Goal: Obtain resource: Obtain resource

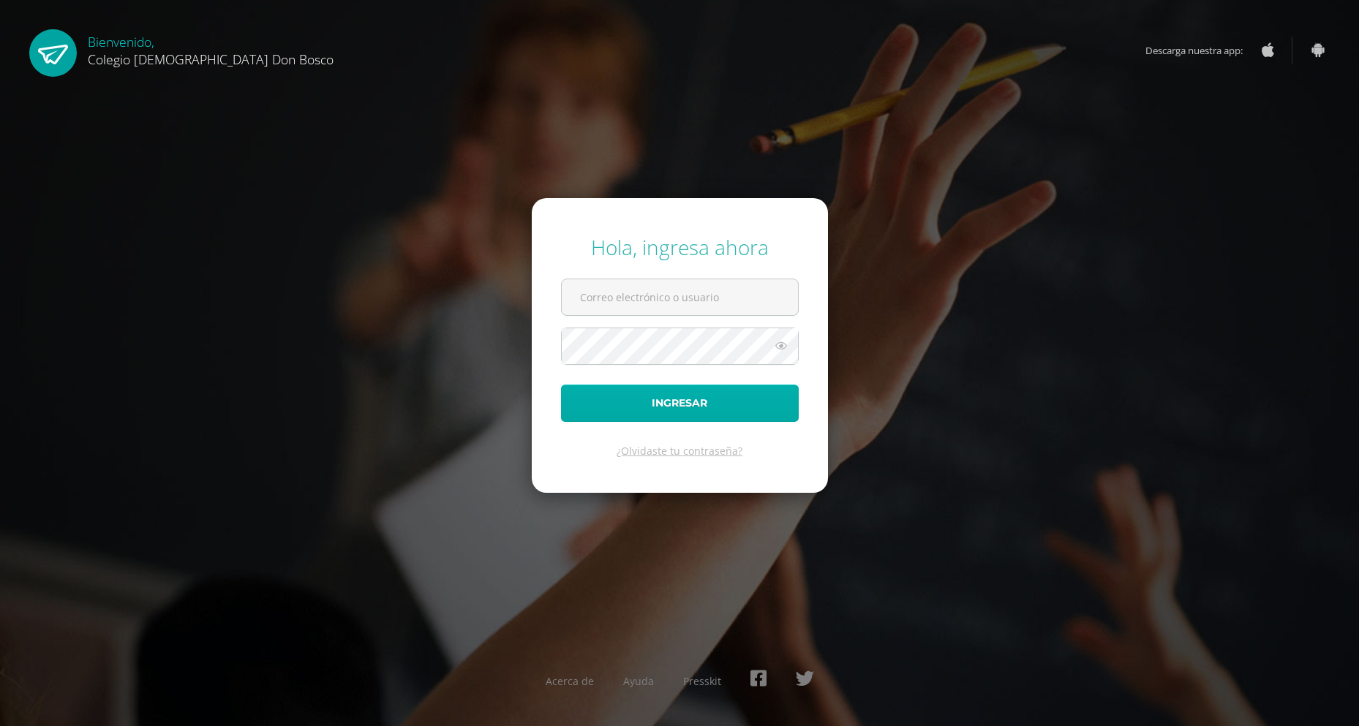
type input "[EMAIL_ADDRESS][DOMAIN_NAME]"
click at [602, 391] on button "Ingresar" at bounding box center [680, 403] width 238 height 37
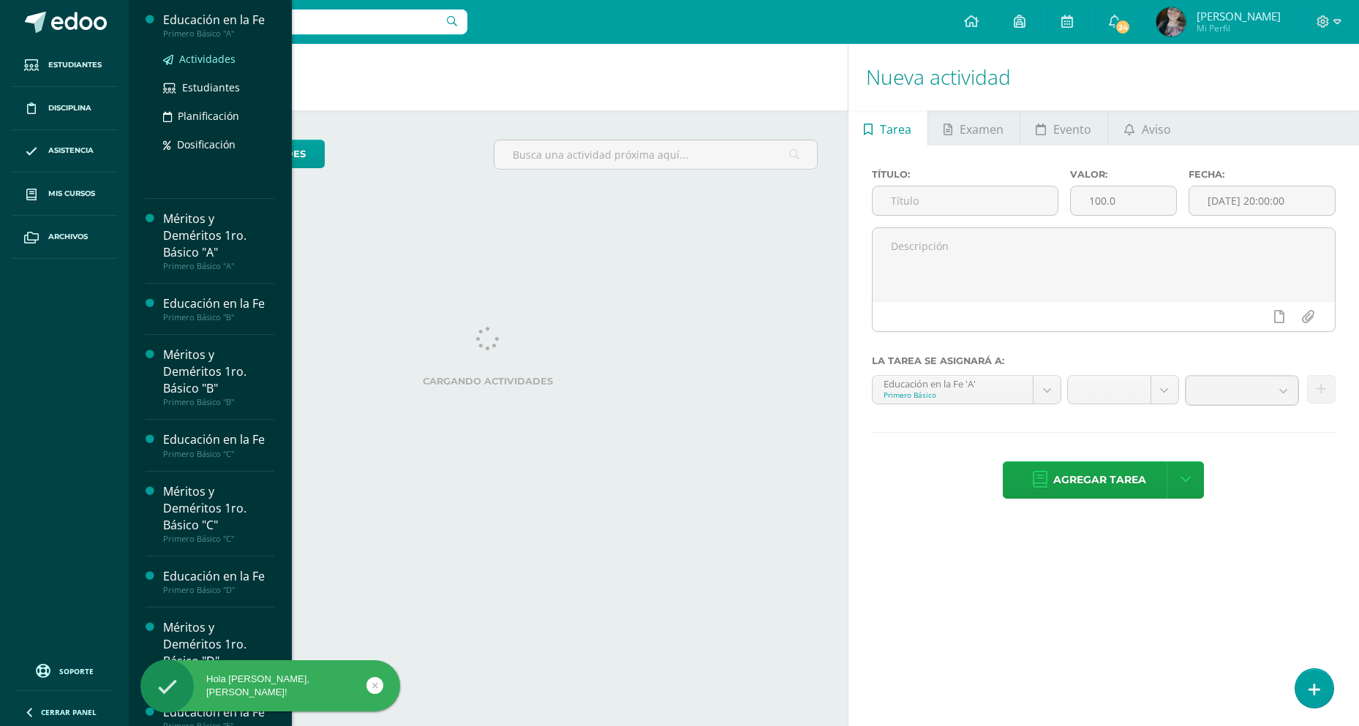
click at [211, 64] on span "Actividades" at bounding box center [207, 59] width 56 height 14
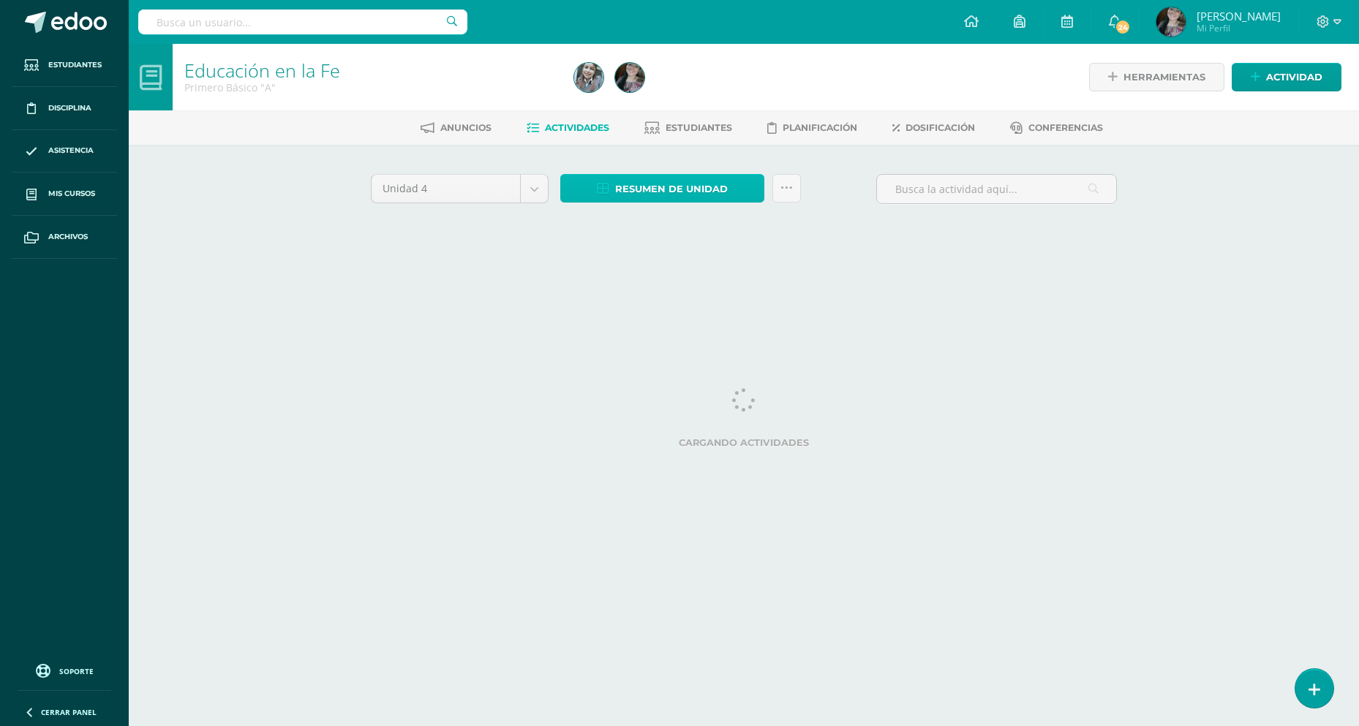
click at [614, 190] on link "Resumen de unidad" at bounding box center [662, 188] width 204 height 29
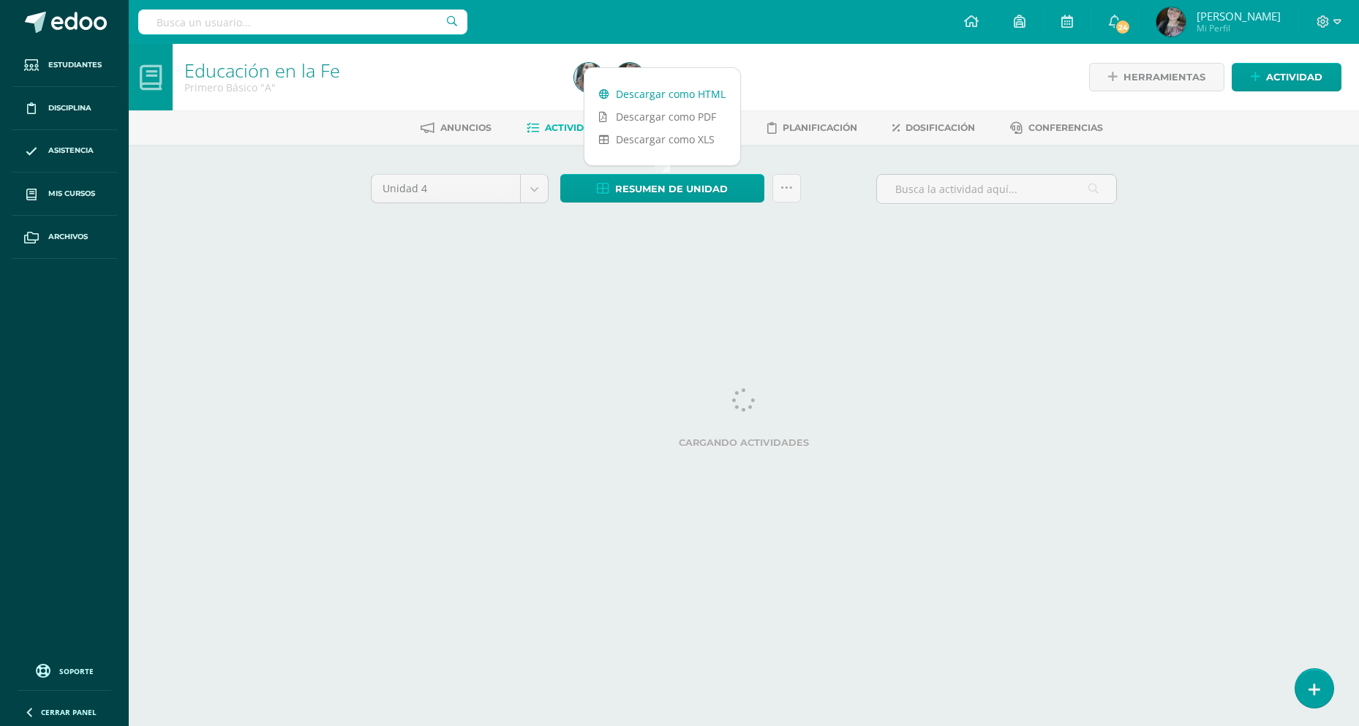
click at [677, 100] on link "Descargar como HTML" at bounding box center [662, 94] width 156 height 23
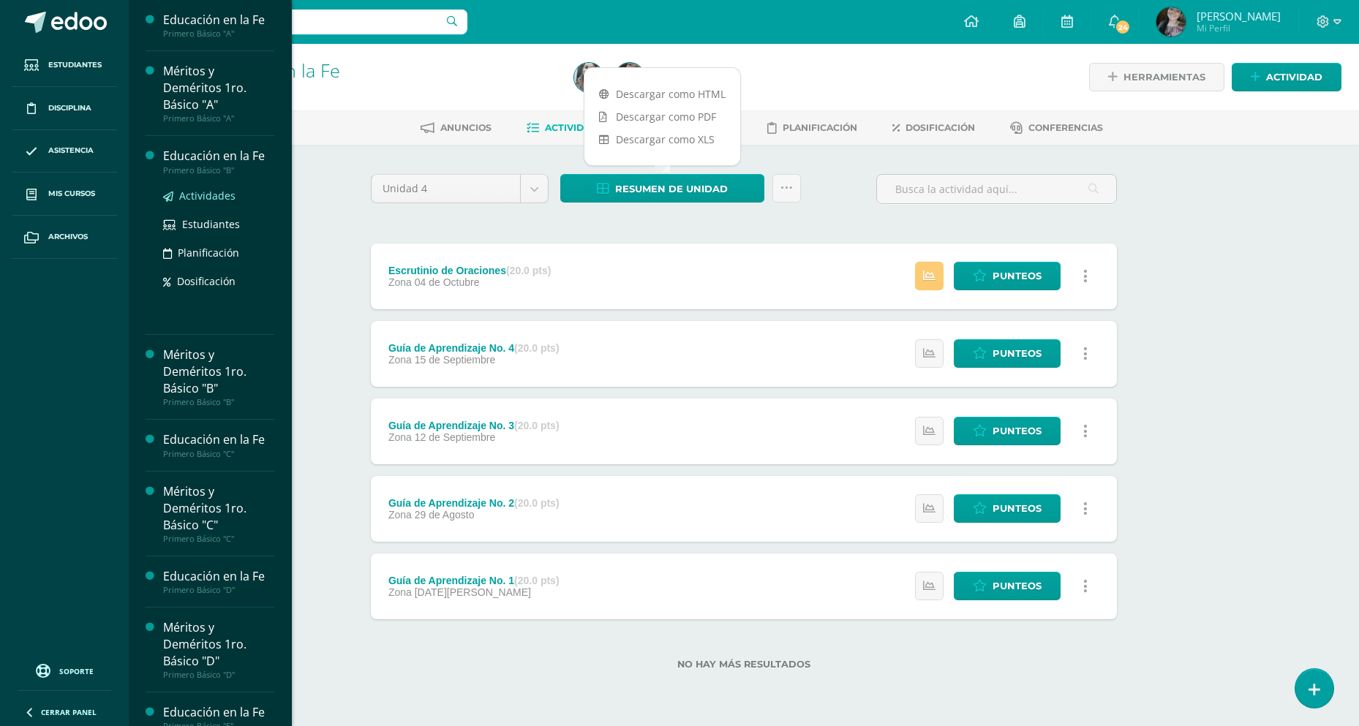
click at [210, 200] on span "Actividades" at bounding box center [207, 196] width 56 height 14
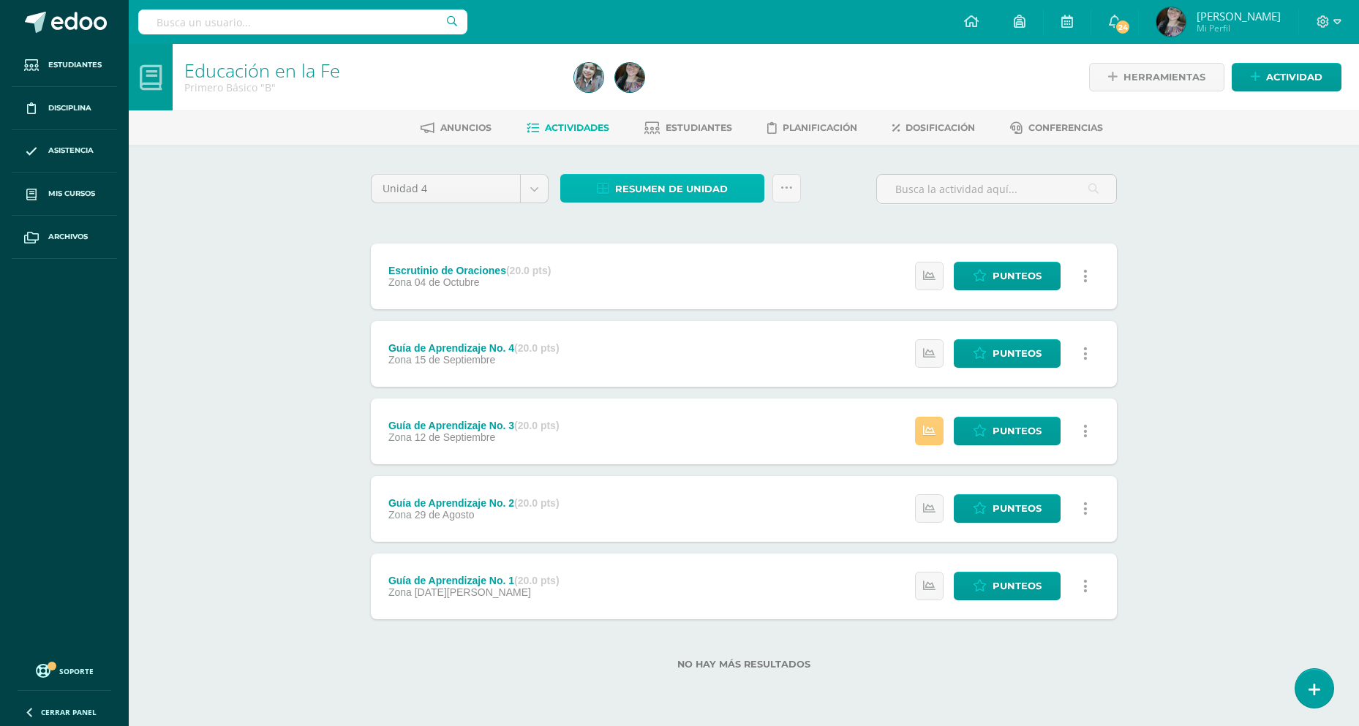
click at [652, 192] on span "Resumen de unidad" at bounding box center [671, 189] width 113 height 27
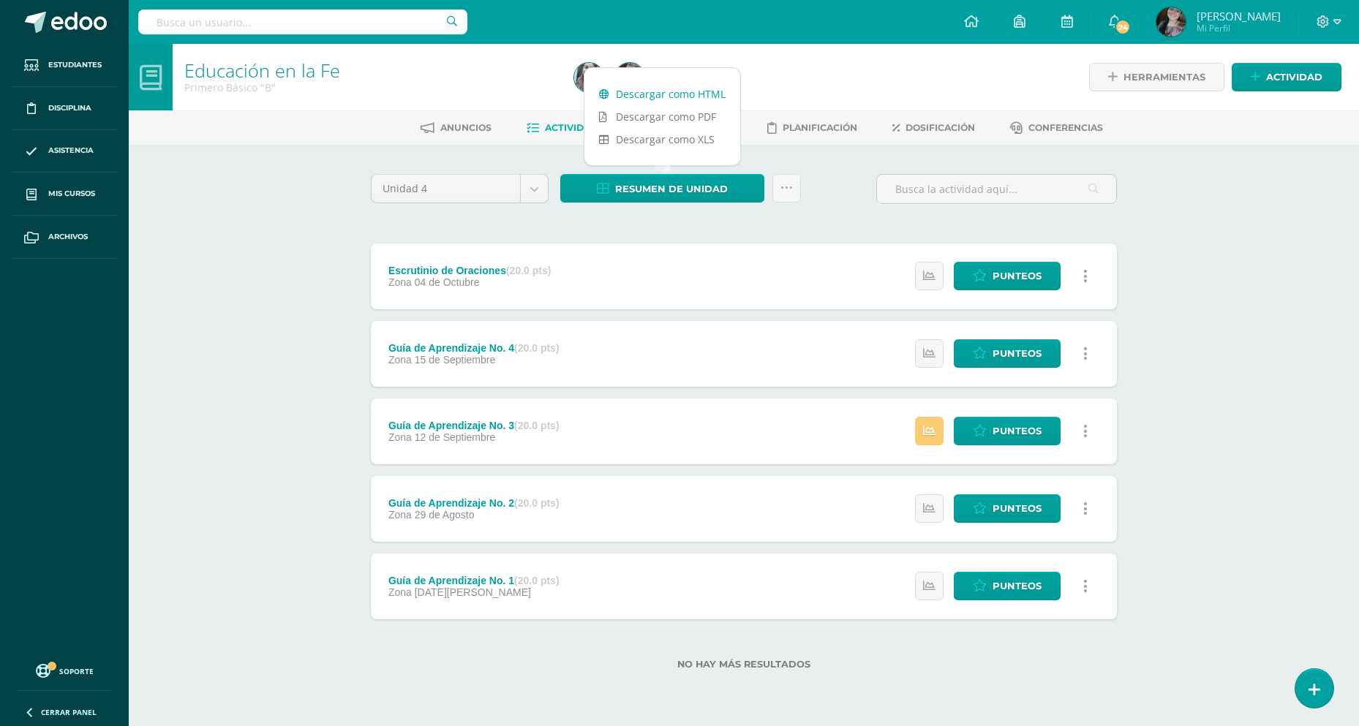
click at [665, 100] on link "Descargar como HTML" at bounding box center [662, 94] width 156 height 23
click at [702, 91] on link "Descargar como HTML" at bounding box center [662, 94] width 156 height 23
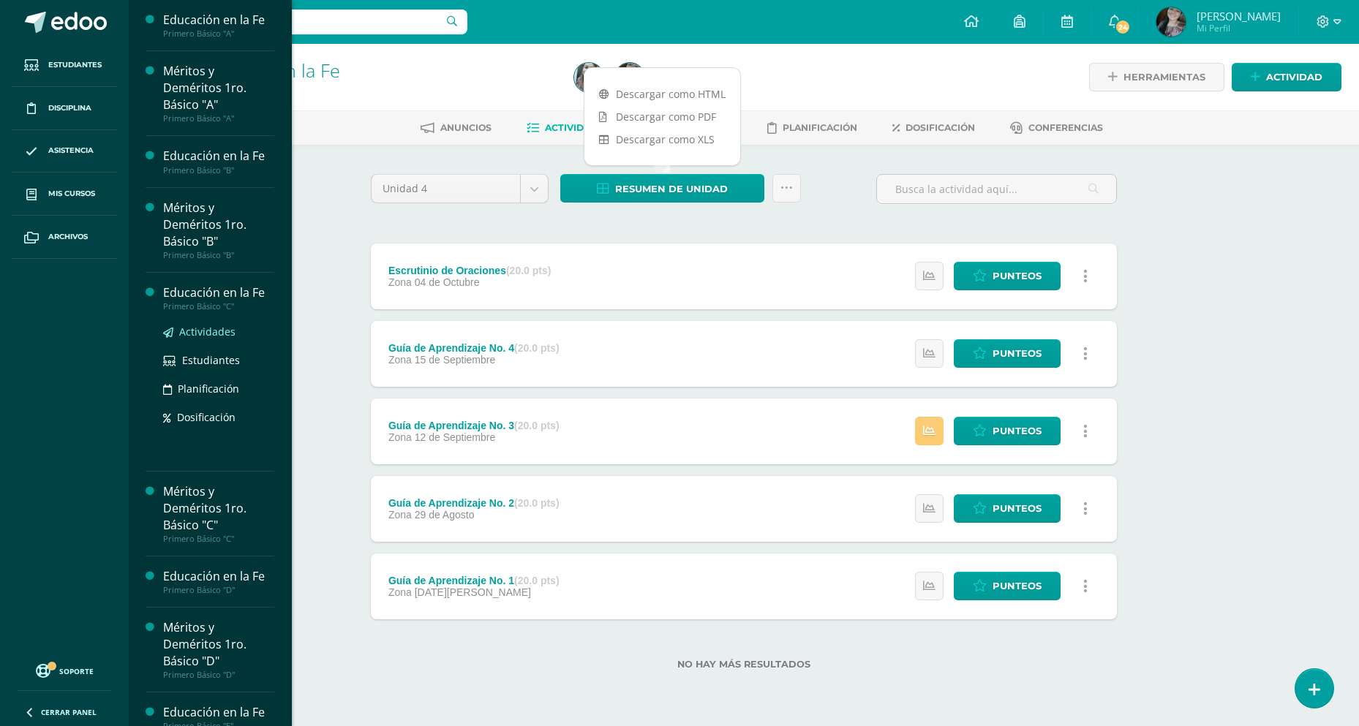
click at [211, 331] on span "Actividades" at bounding box center [207, 332] width 56 height 14
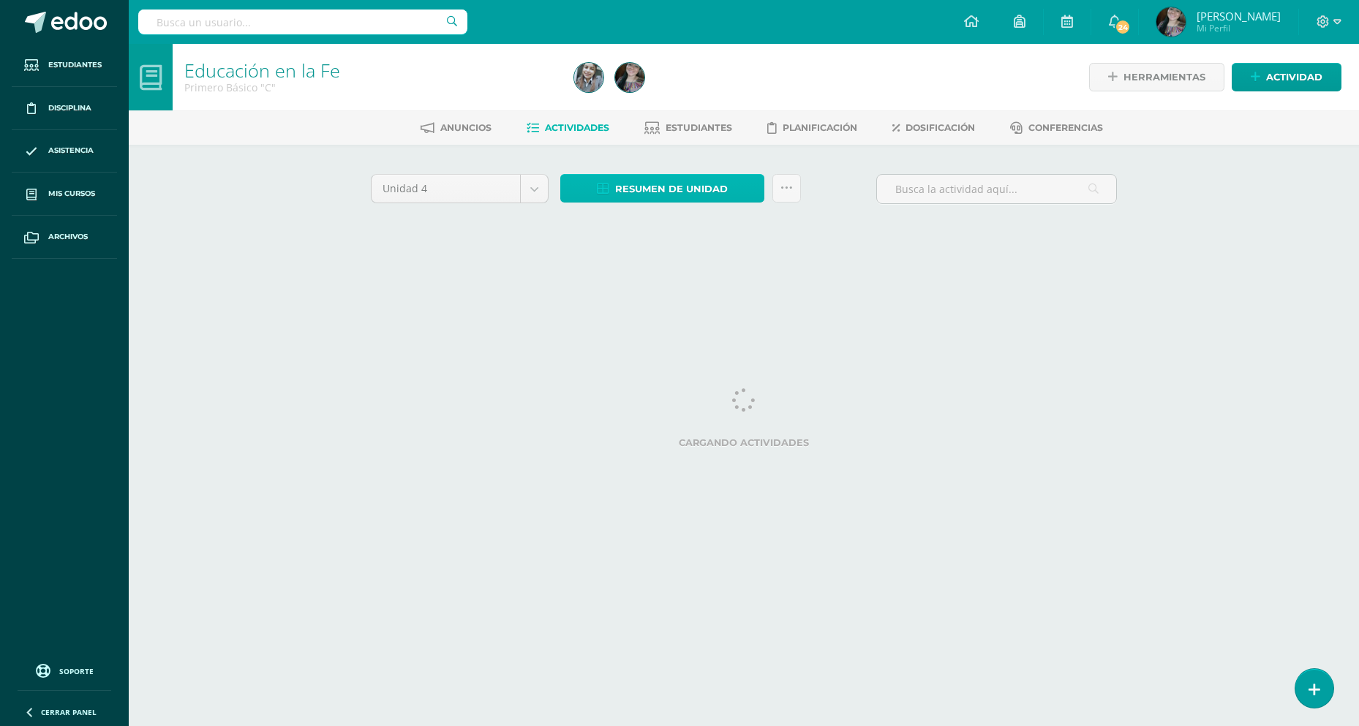
click at [614, 178] on link "Resumen de unidad" at bounding box center [662, 188] width 204 height 29
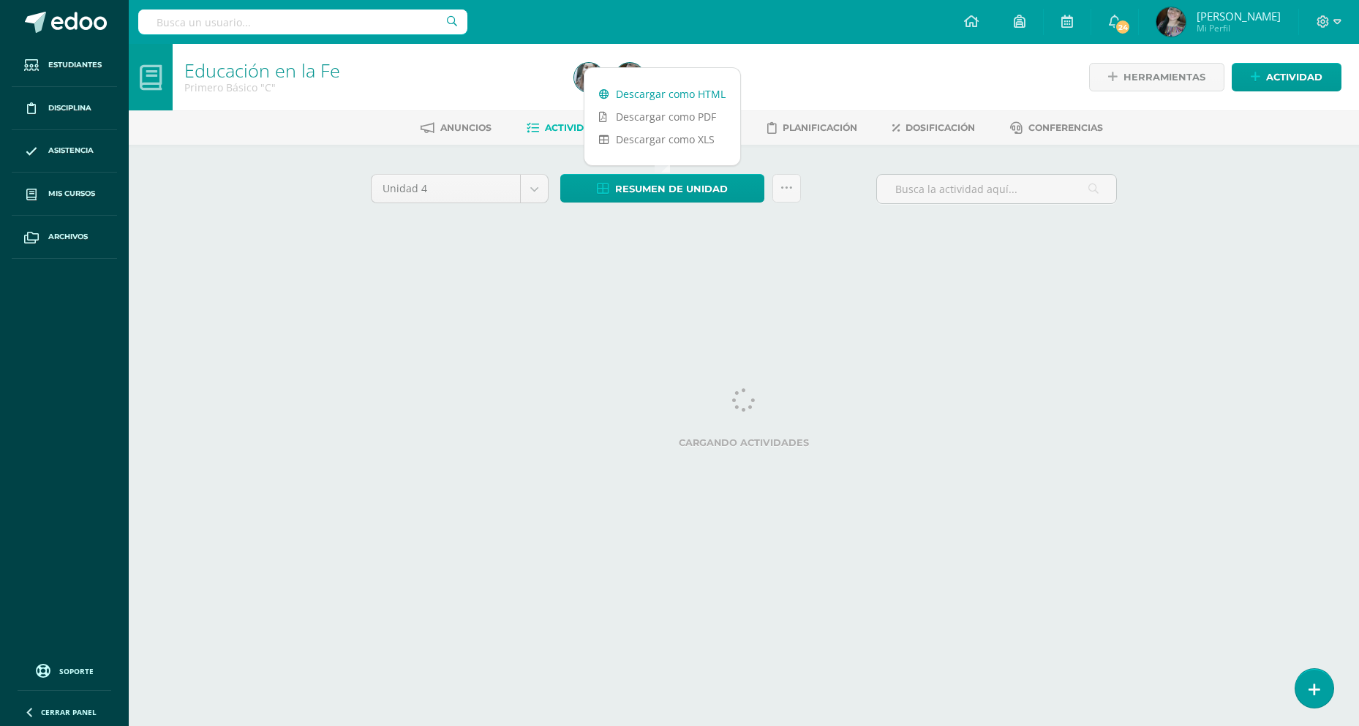
click at [645, 96] on link "Descargar como HTML" at bounding box center [662, 94] width 156 height 23
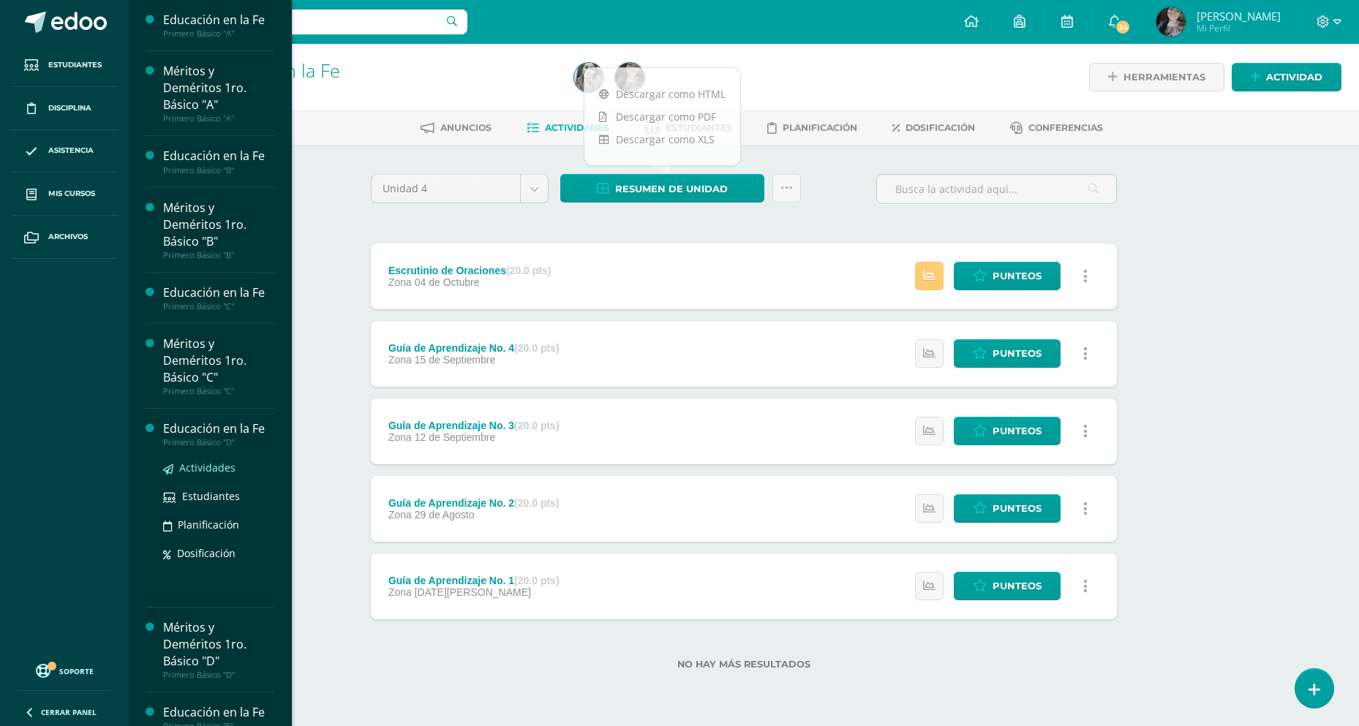
click at [219, 470] on span "Actividades" at bounding box center [207, 468] width 56 height 14
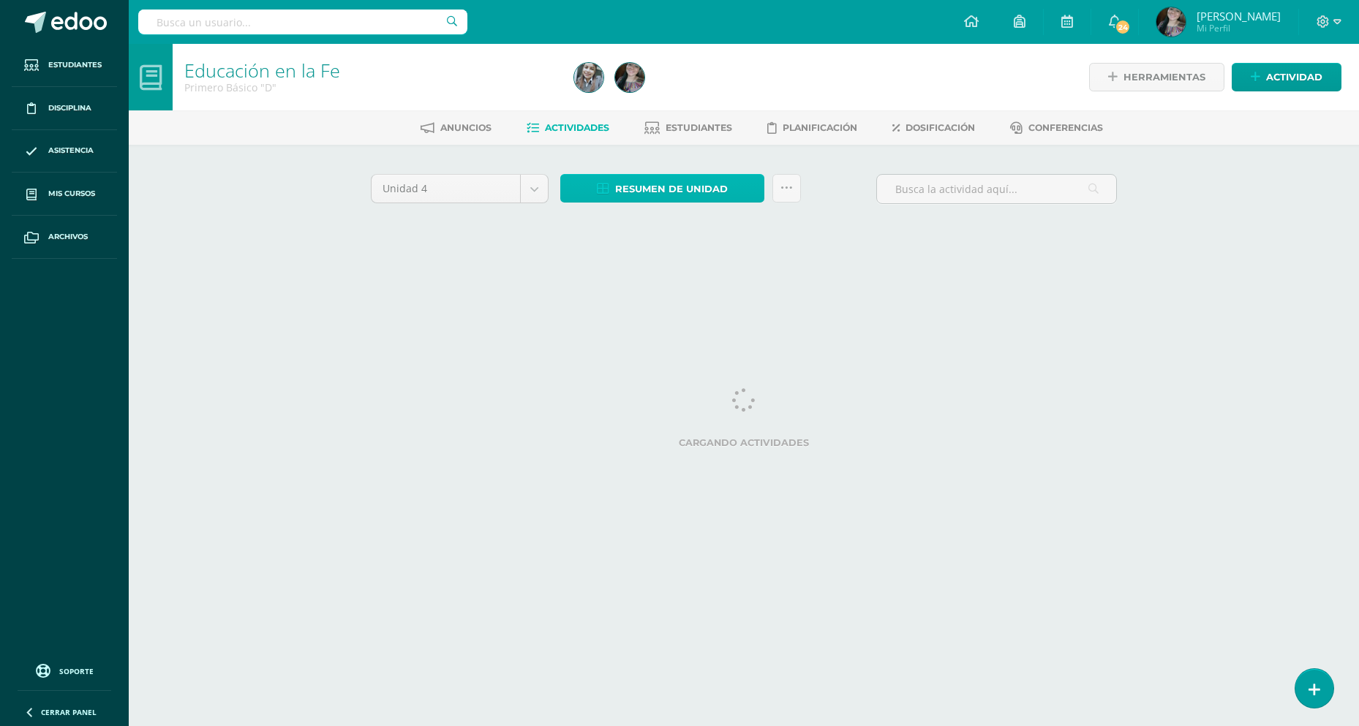
click at [596, 187] on link "Resumen de unidad" at bounding box center [662, 188] width 204 height 29
click at [656, 192] on span "Resumen de unidad" at bounding box center [671, 189] width 113 height 27
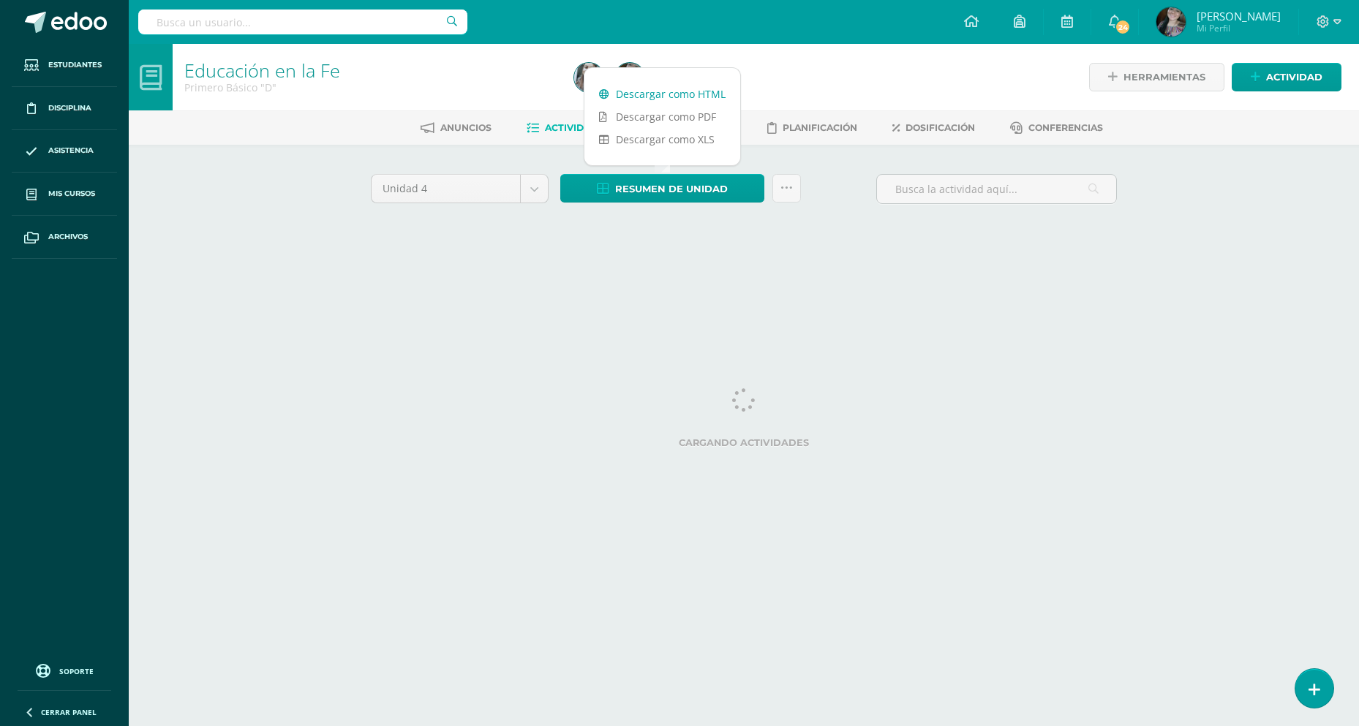
click at [663, 97] on link "Descargar como HTML" at bounding box center [662, 94] width 156 height 23
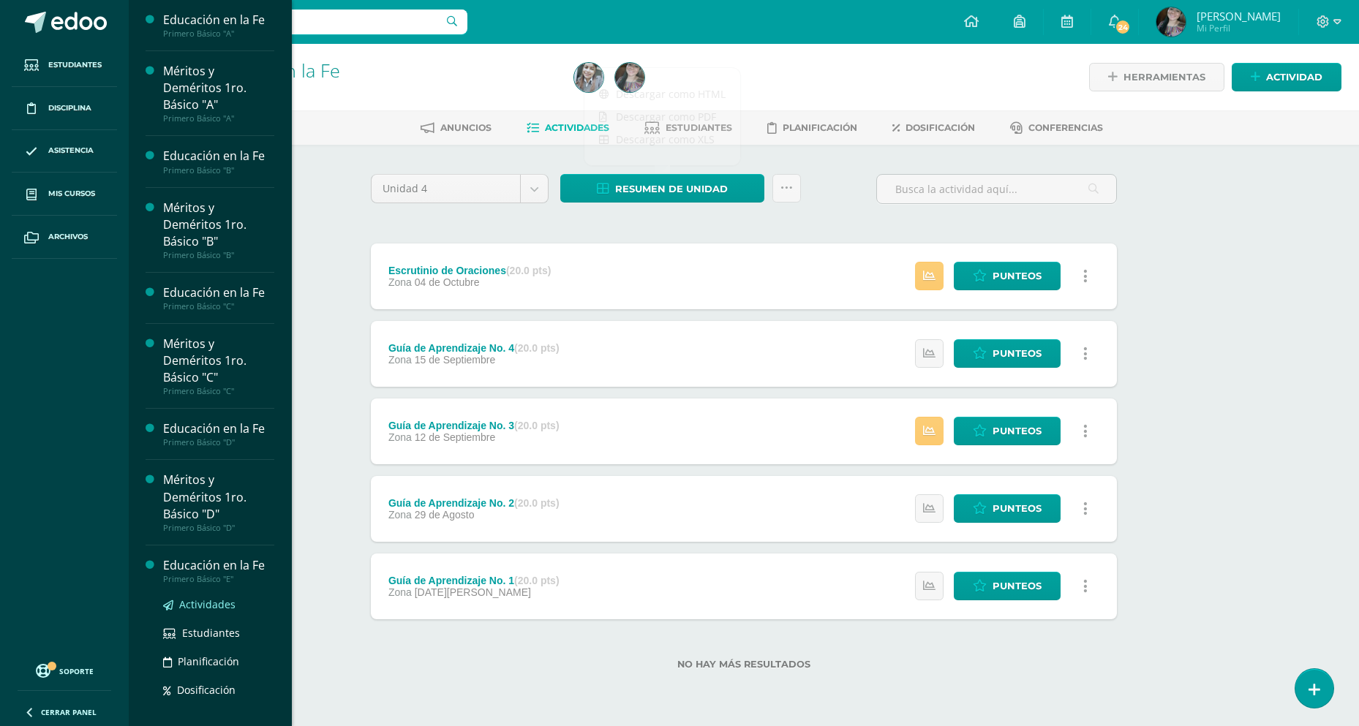
click at [211, 601] on span "Actividades" at bounding box center [207, 605] width 56 height 14
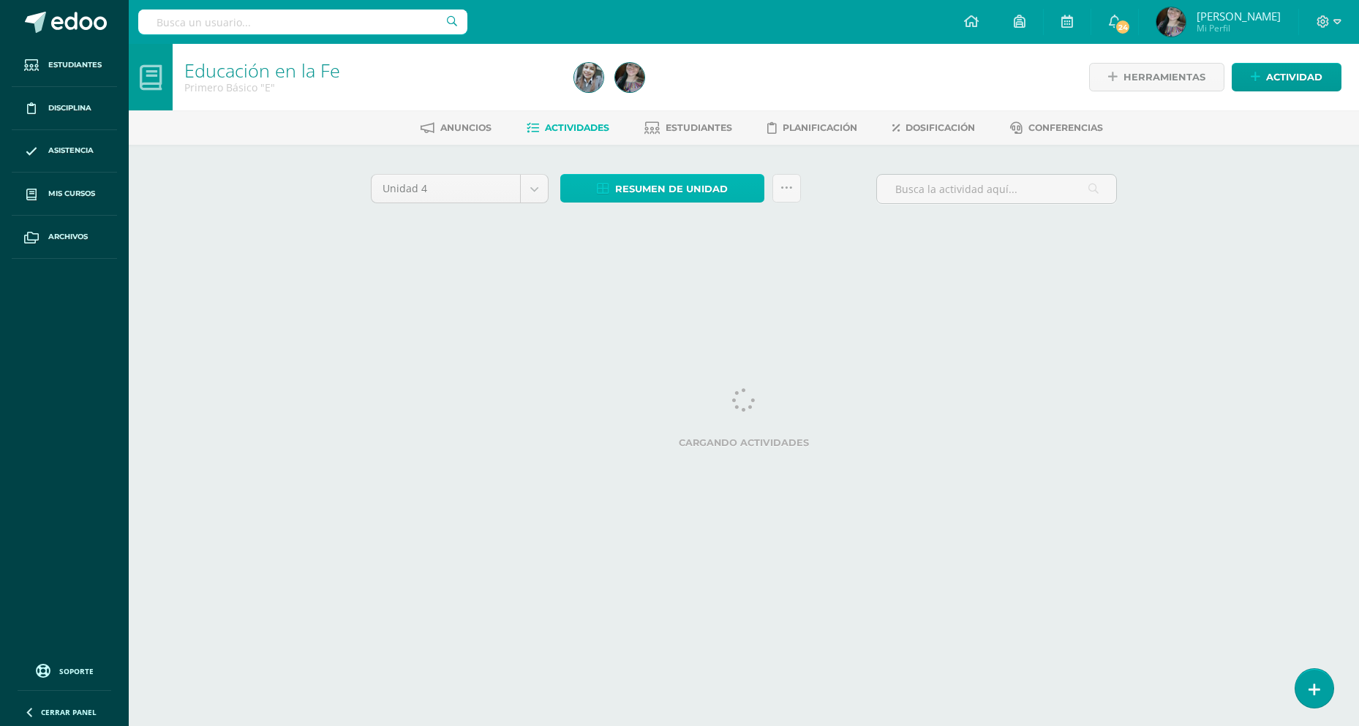
click at [650, 194] on span "Resumen de unidad" at bounding box center [671, 189] width 113 height 27
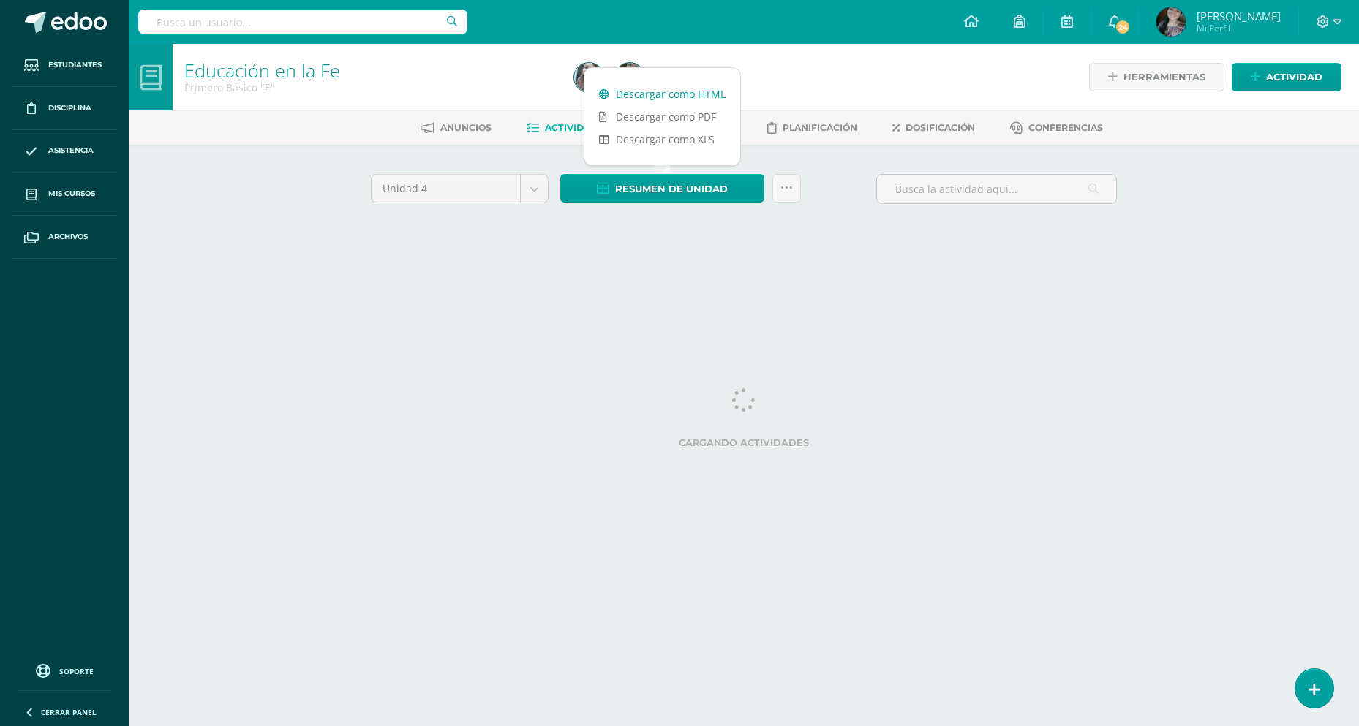
click at [680, 89] on link "Descargar como HTML" at bounding box center [662, 94] width 156 height 23
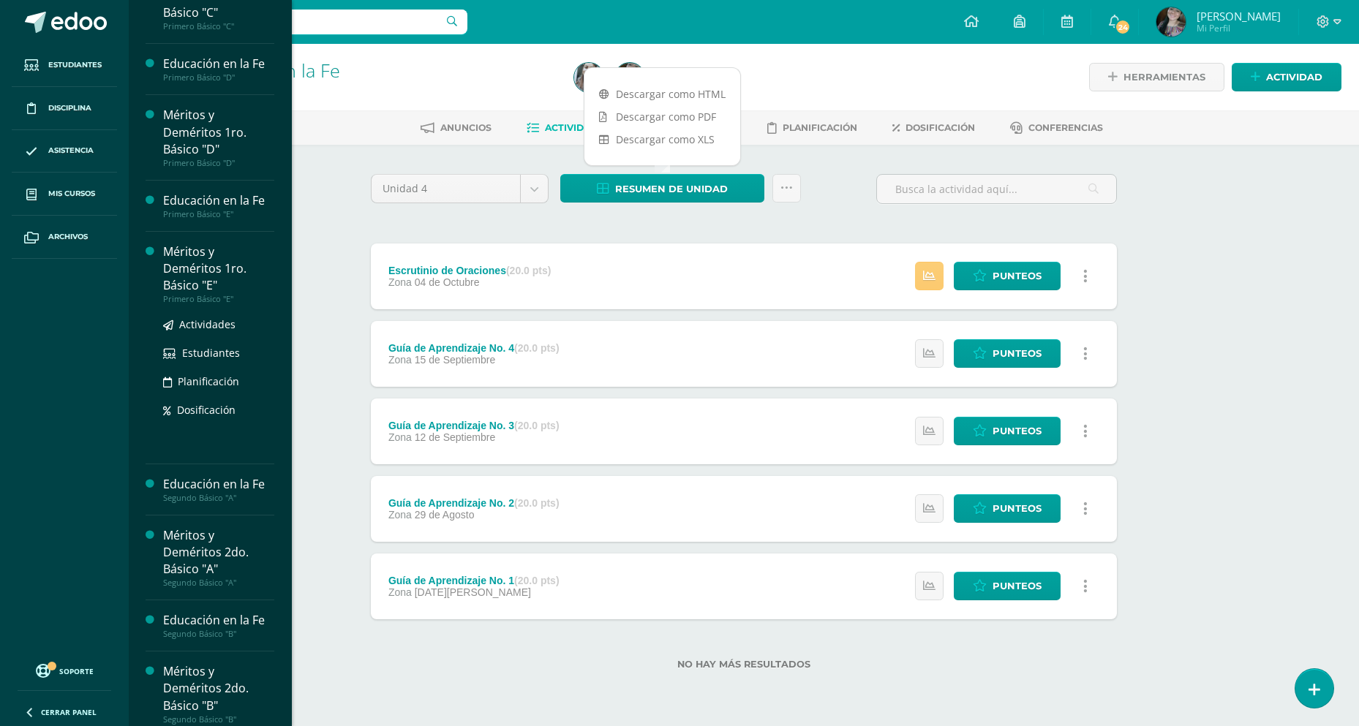
scroll to position [450, 0]
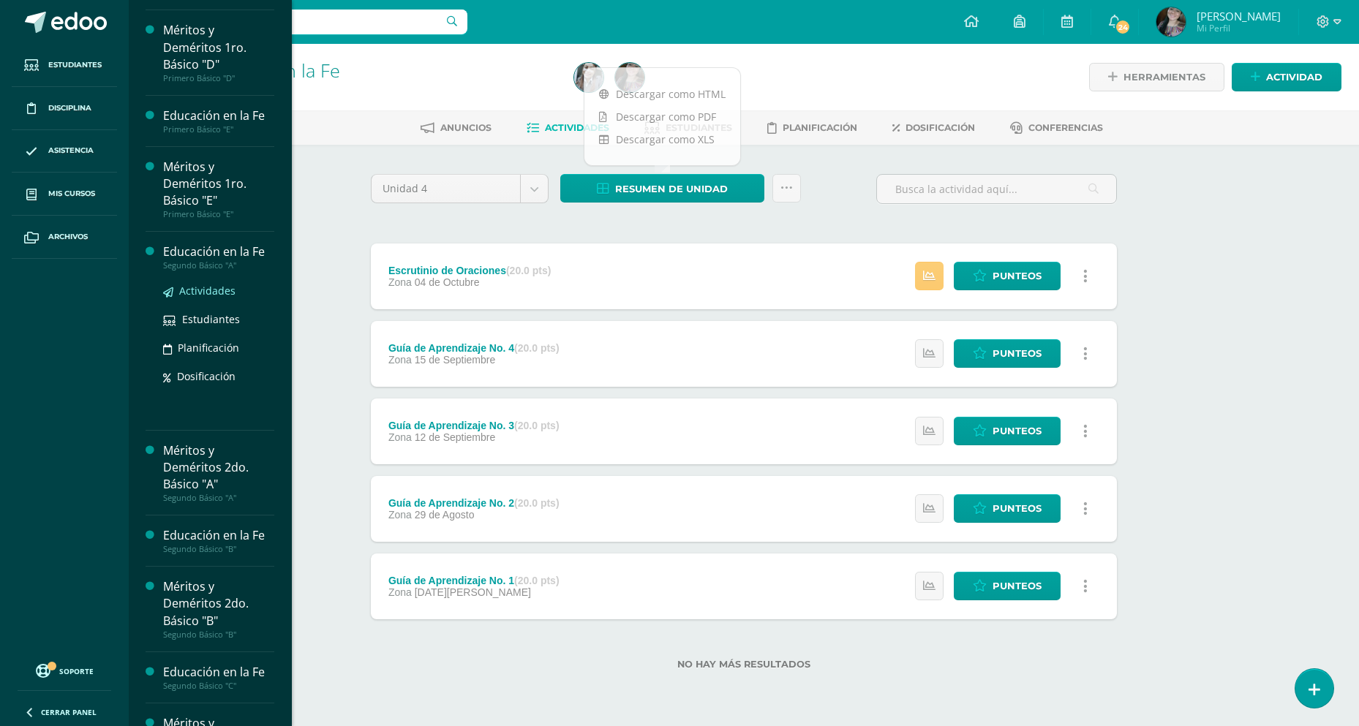
click at [193, 286] on span "Actividades" at bounding box center [207, 291] width 56 height 14
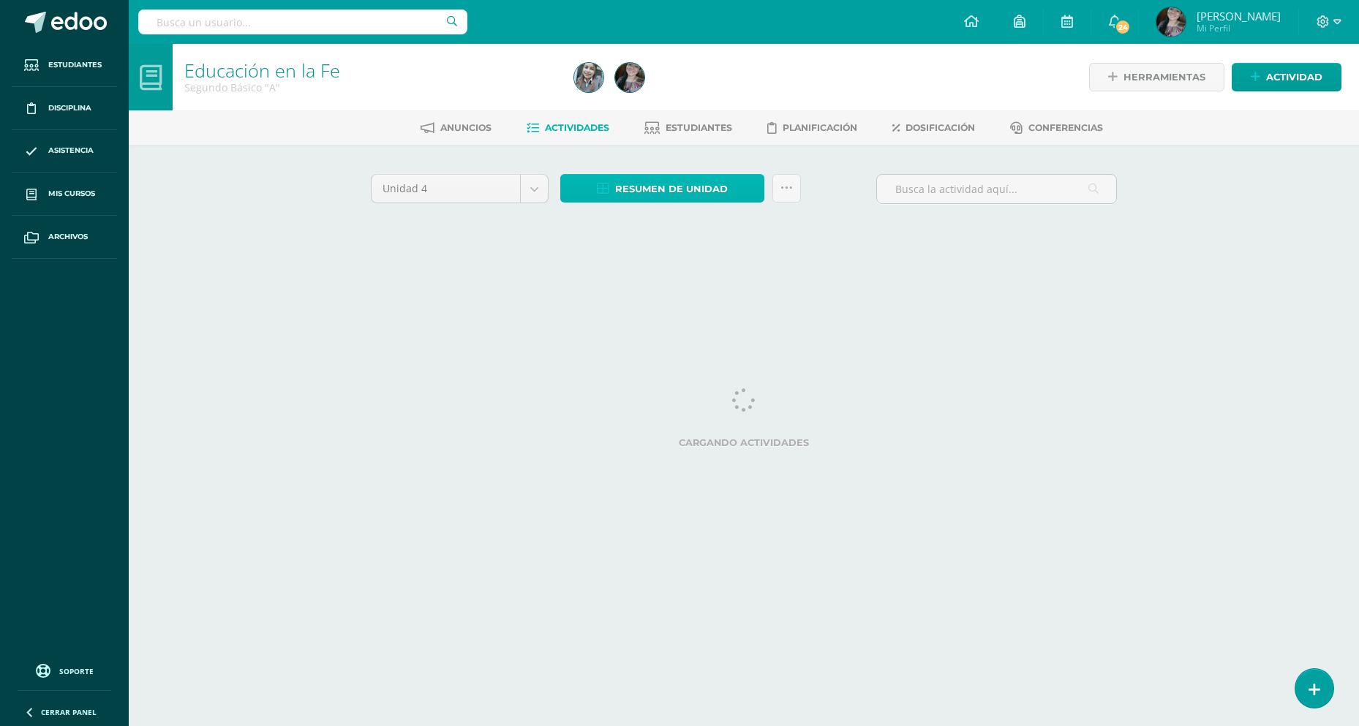
click at [683, 190] on span "Resumen de unidad" at bounding box center [671, 189] width 113 height 27
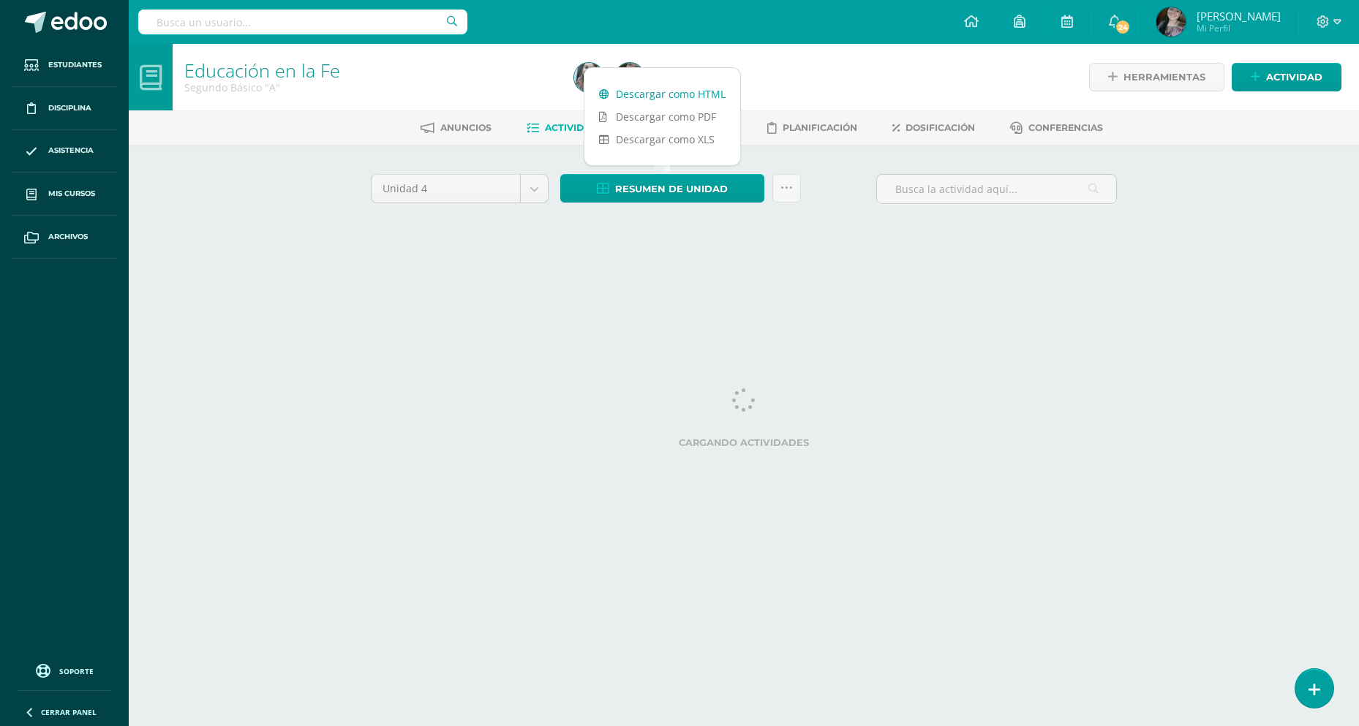
click at [685, 94] on link "Descargar como HTML" at bounding box center [662, 94] width 156 height 23
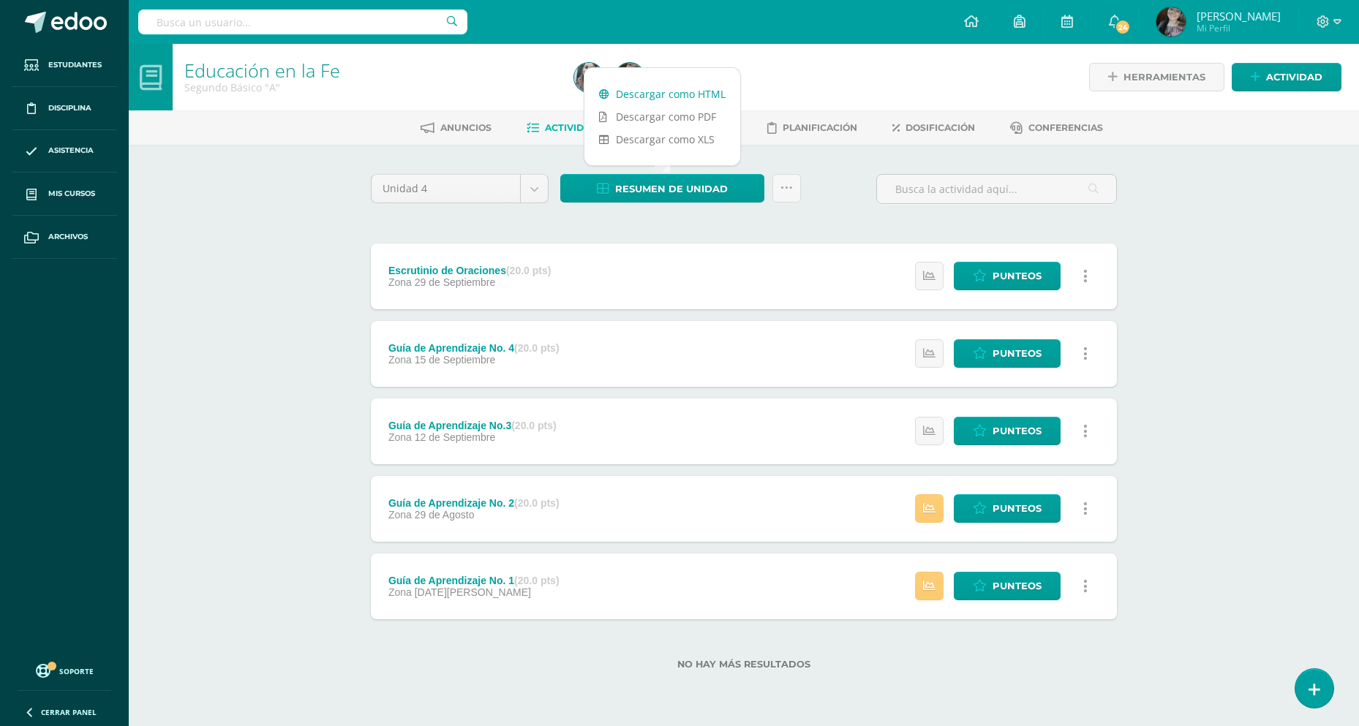
click at [681, 91] on link "Descargar como HTML" at bounding box center [662, 94] width 156 height 23
click at [648, 94] on link "Descargar como HTML" at bounding box center [662, 94] width 156 height 23
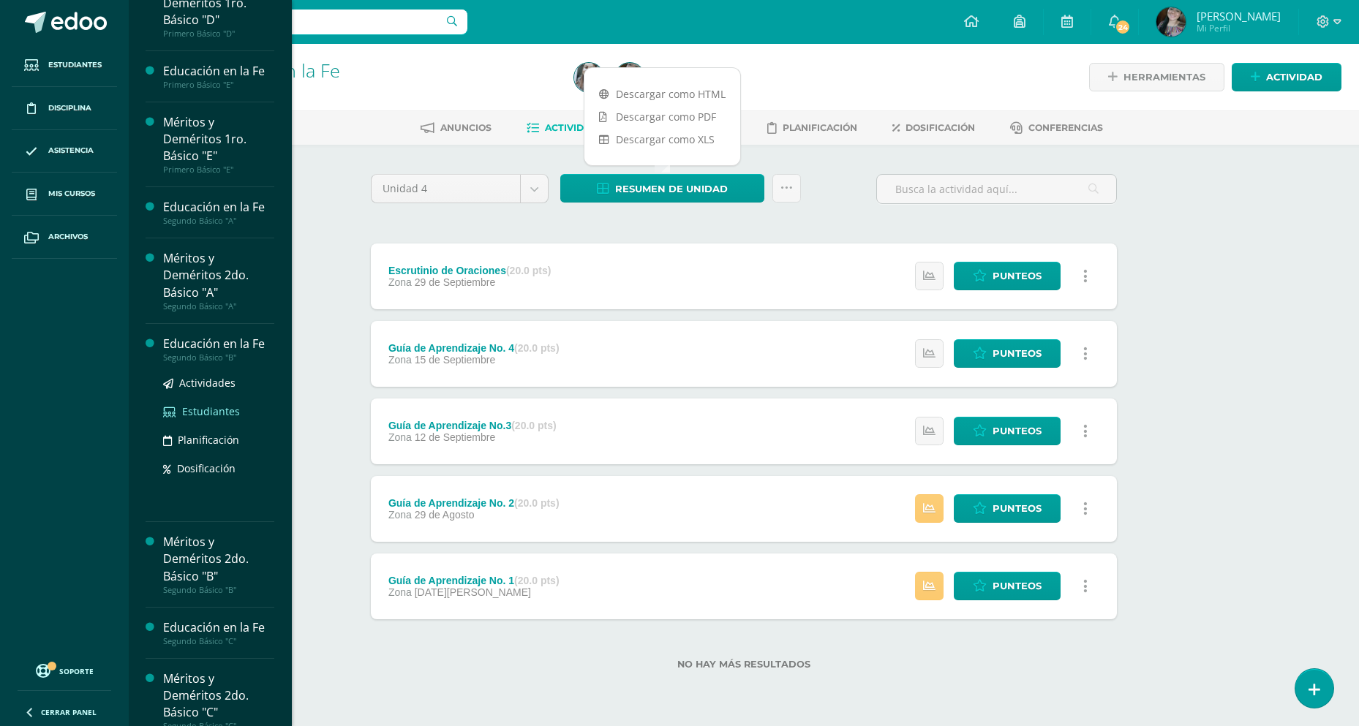
scroll to position [512, 0]
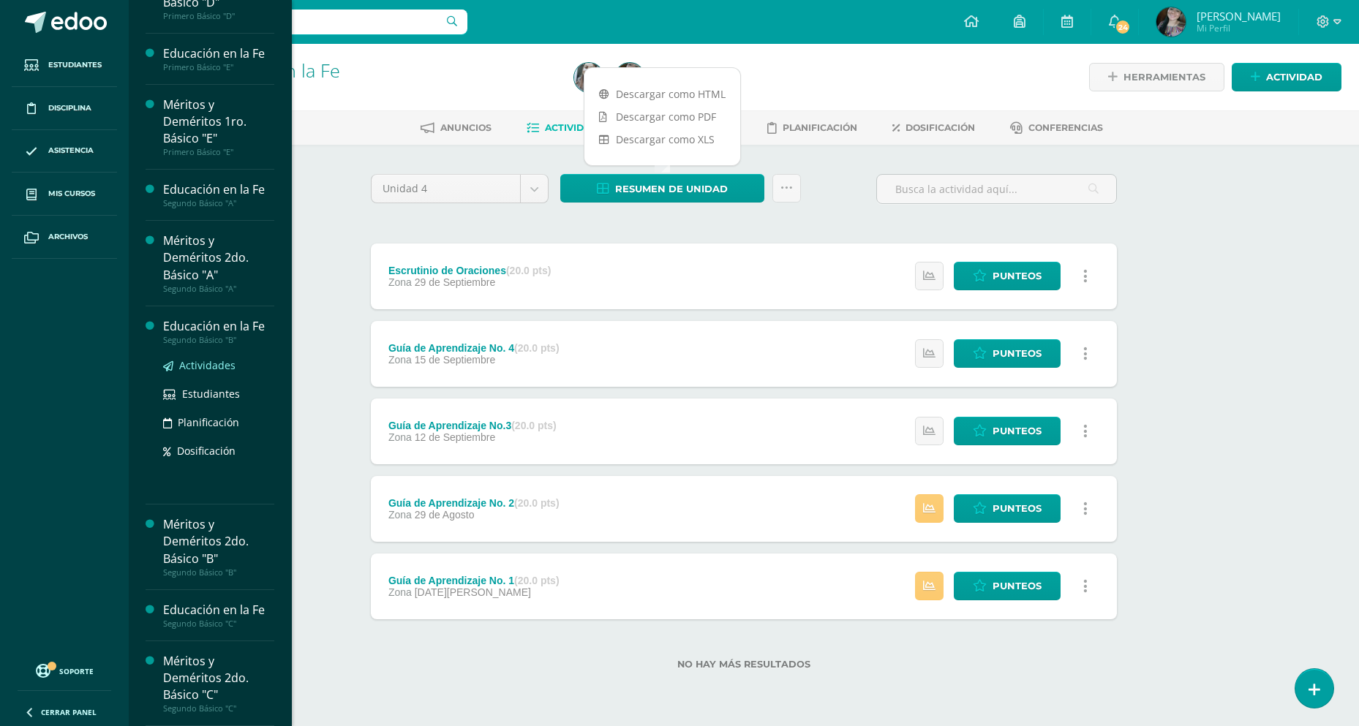
click at [208, 363] on span "Actividades" at bounding box center [207, 365] width 56 height 14
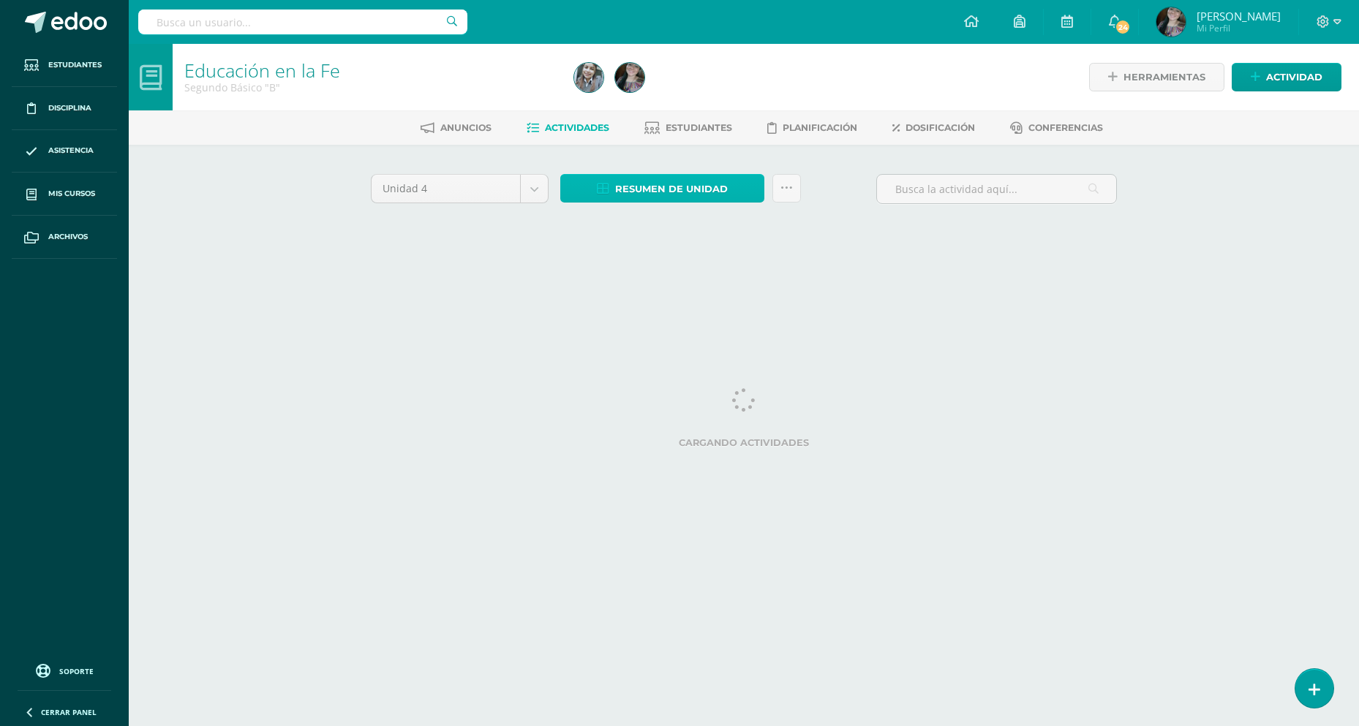
click at [638, 189] on span "Resumen de unidad" at bounding box center [671, 189] width 113 height 27
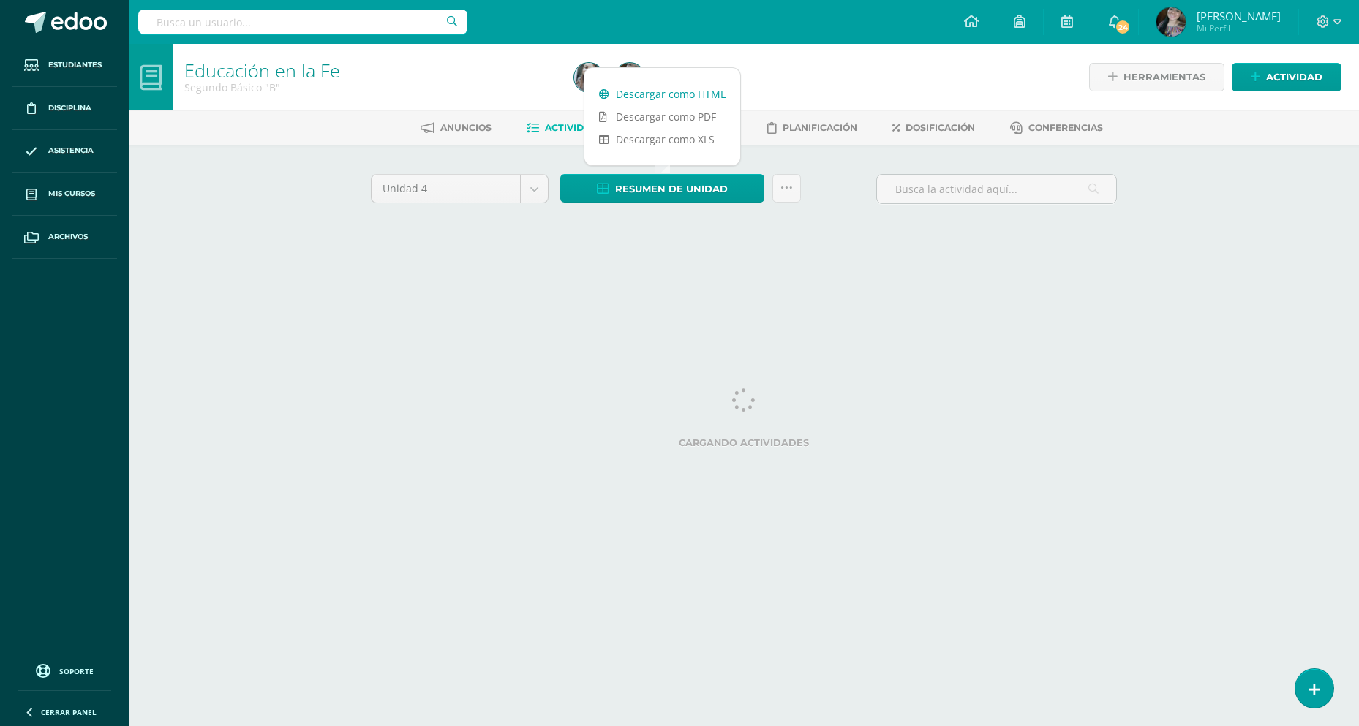
click at [650, 96] on link "Descargar como HTML" at bounding box center [662, 94] width 156 height 23
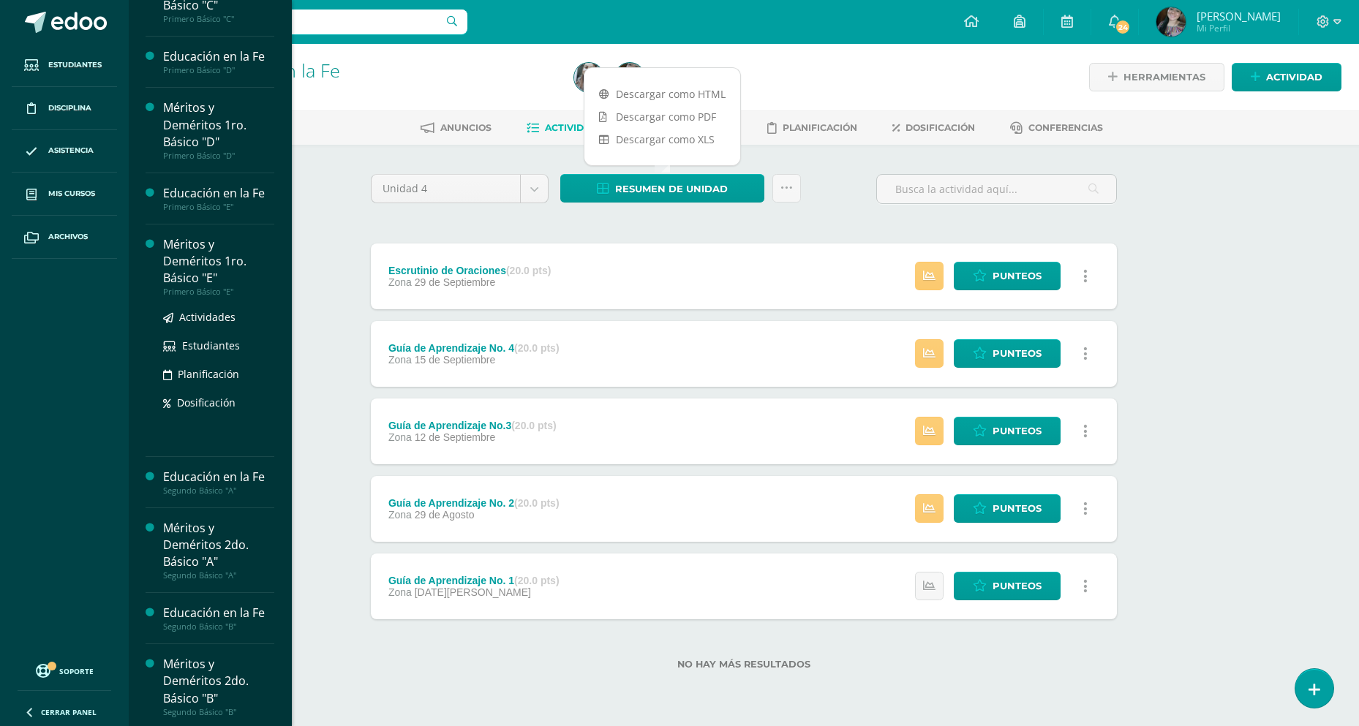
scroll to position [387, 0]
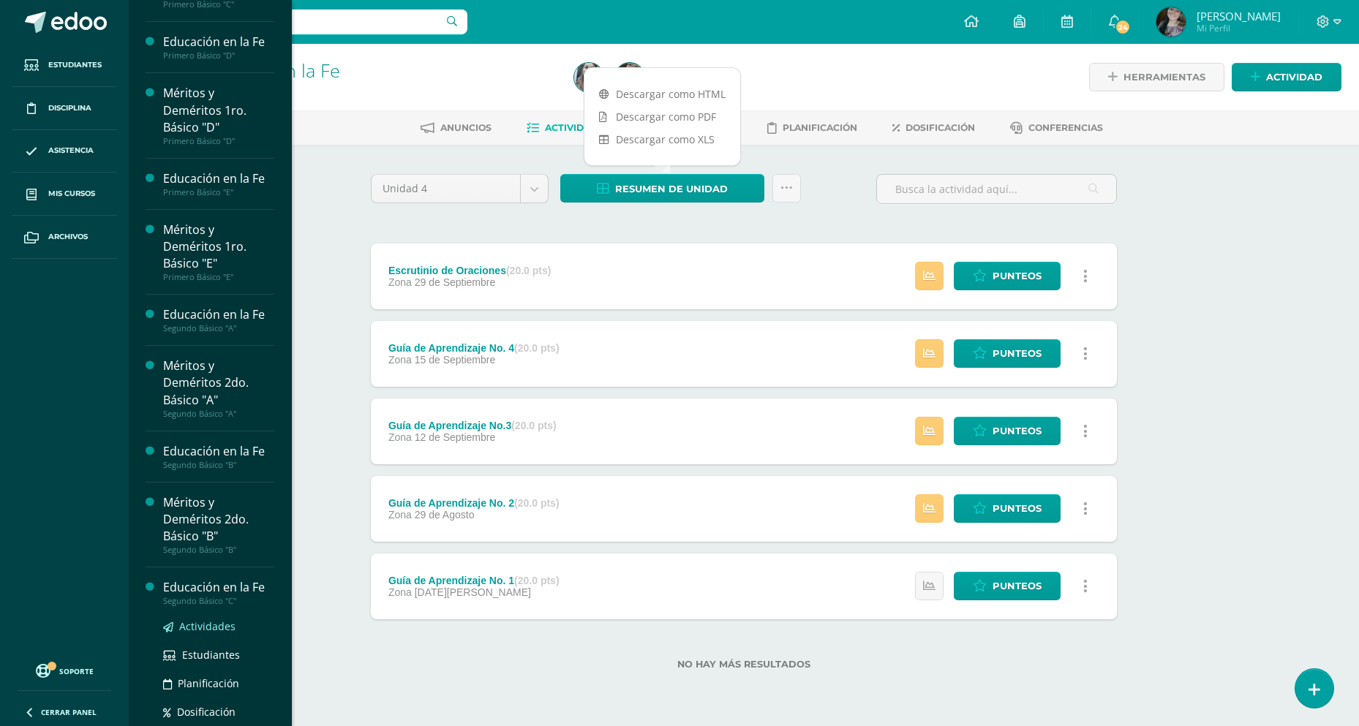
click at [202, 622] on span "Actividades" at bounding box center [207, 627] width 56 height 14
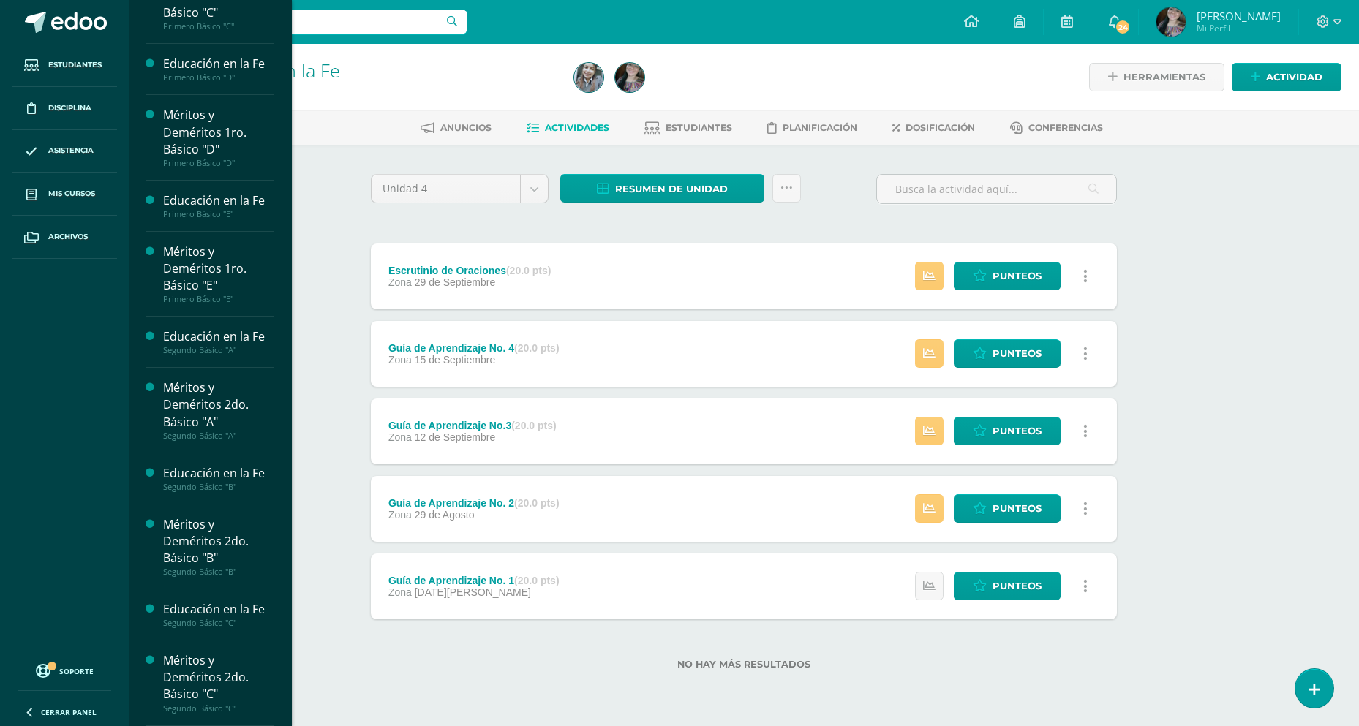
scroll to position [365, 0]
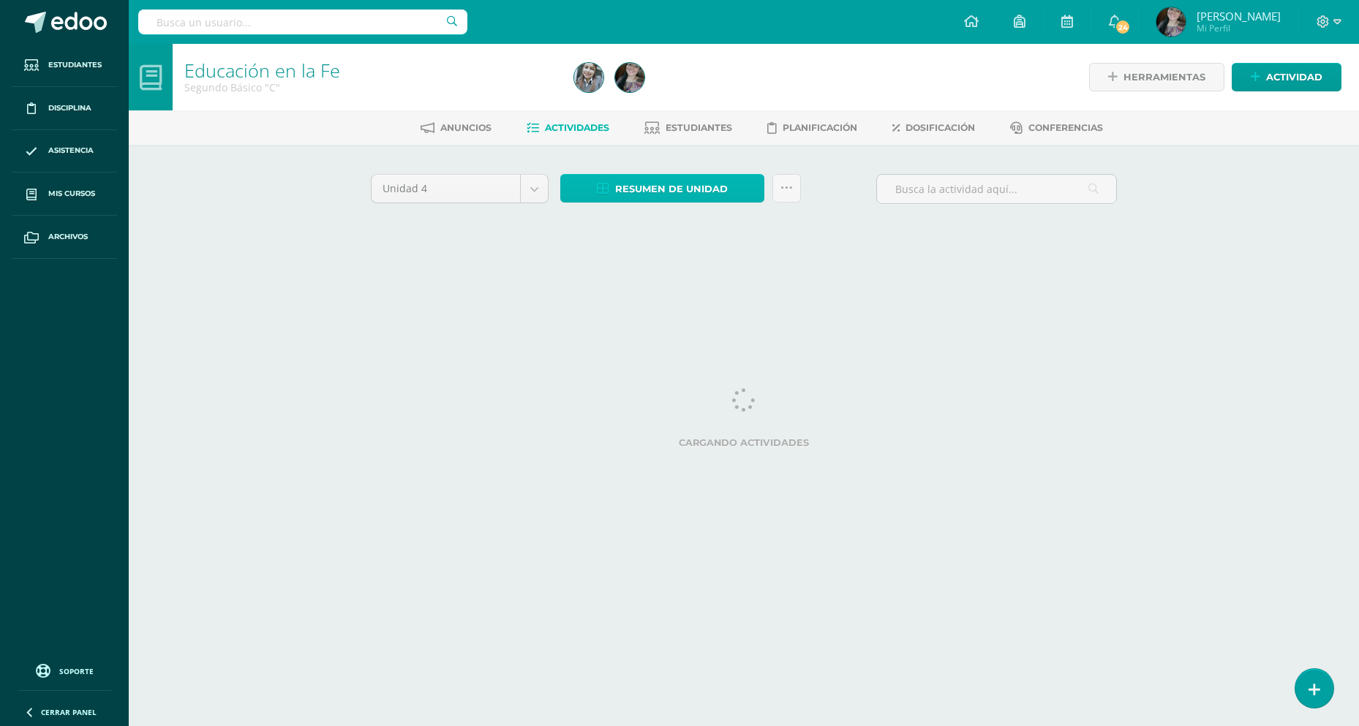
click at [617, 196] on span "Resumen de unidad" at bounding box center [671, 189] width 113 height 27
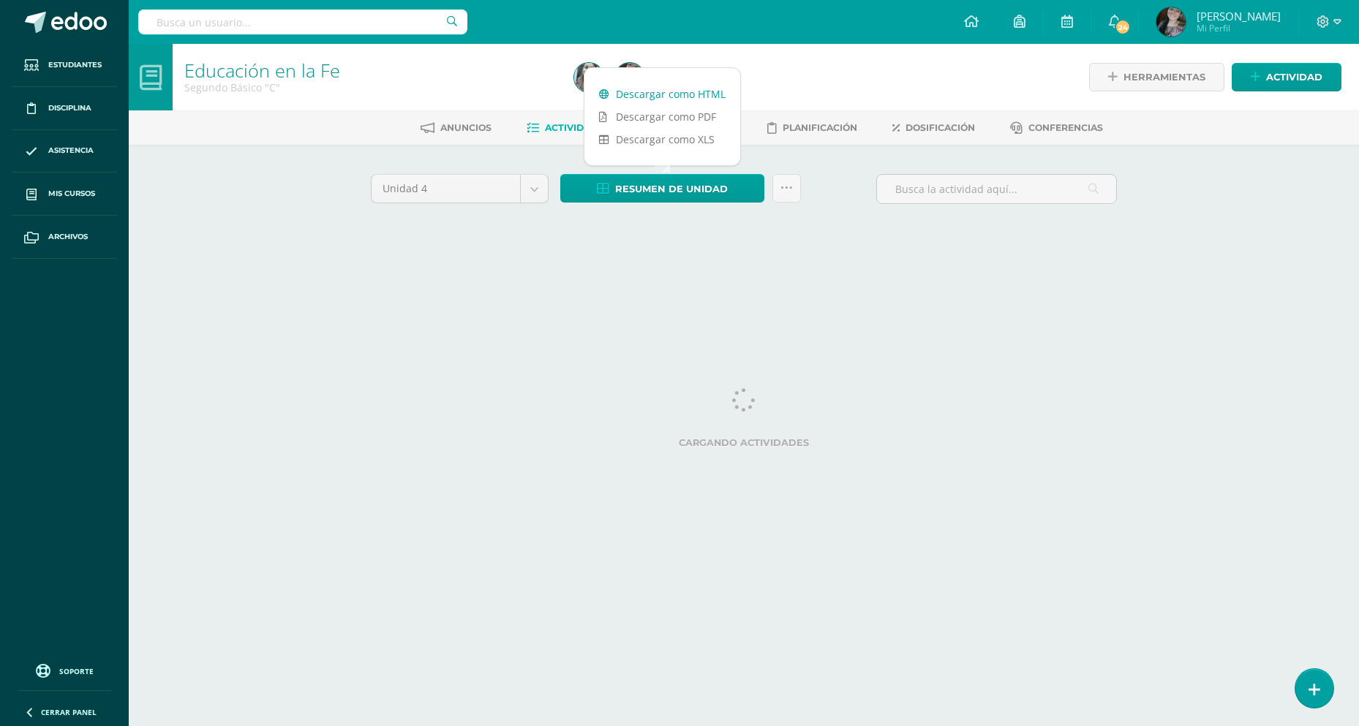
click at [655, 84] on link "Descargar como HTML" at bounding box center [662, 94] width 156 height 23
